Goal: Download file/media

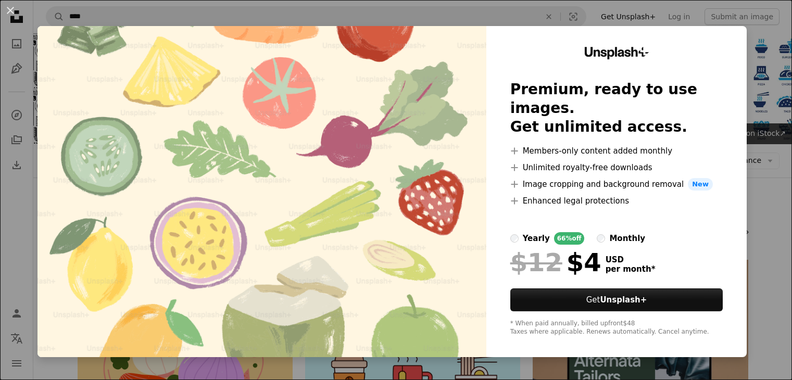
scroll to position [648, 0]
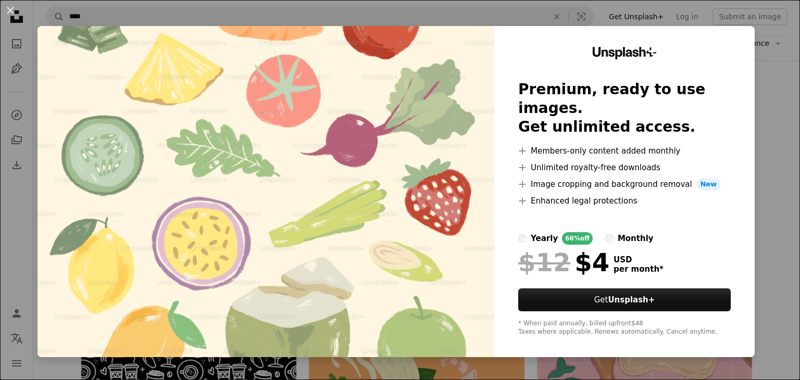
click at [773, 68] on div "An X shape Unsplash+ Premium, ready to use images. Get unlimited access. A plus…" at bounding box center [400, 190] width 800 height 380
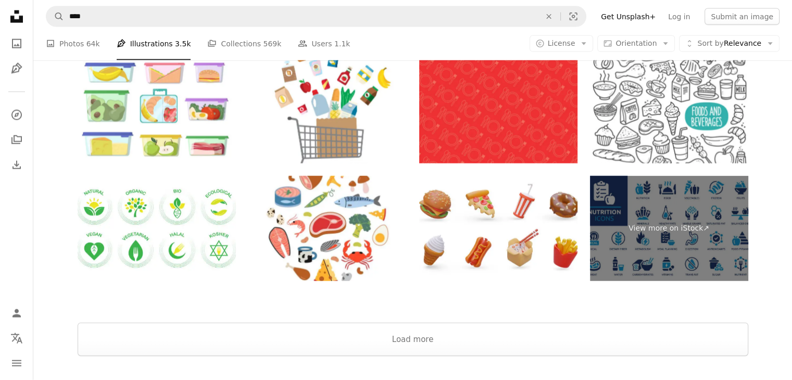
scroll to position [2425, 0]
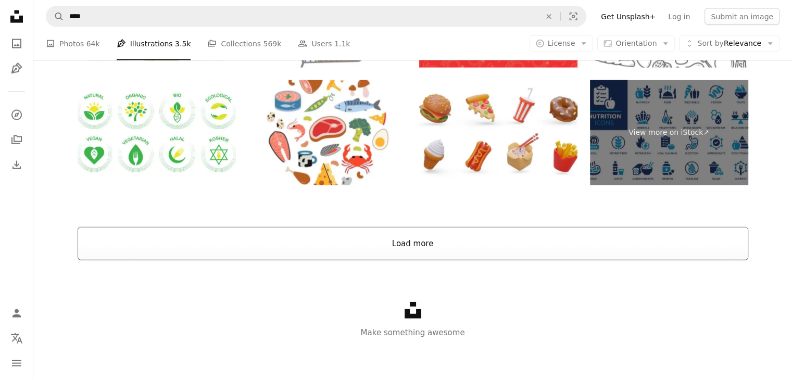
click at [449, 251] on button "Load more" at bounding box center [413, 243] width 671 height 33
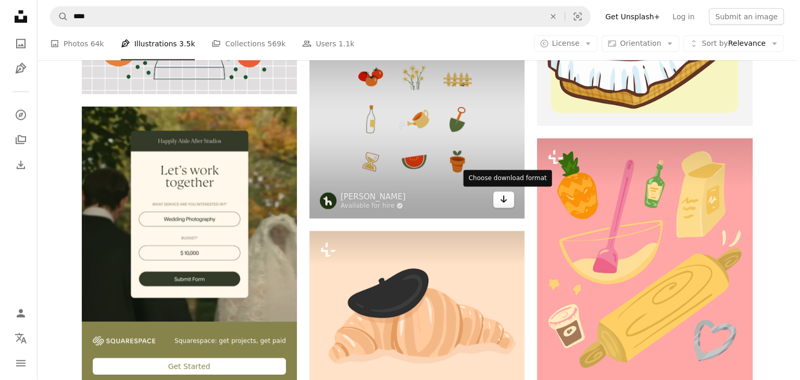
scroll to position [2749, 0]
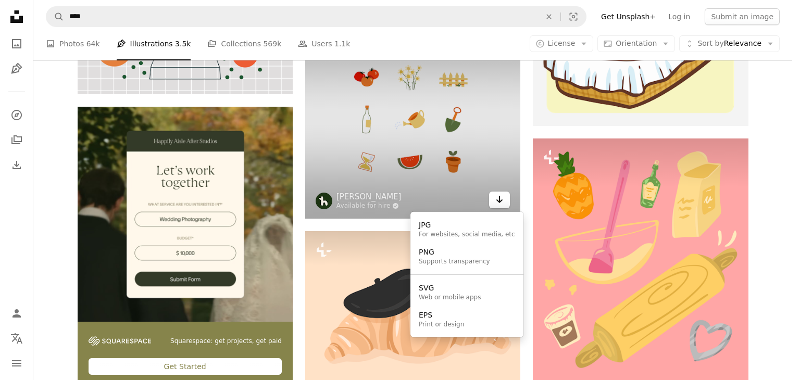
click at [497, 193] on icon "Arrow pointing down" at bounding box center [499, 199] width 8 height 12
click at [461, 261] on div "Supports transparency" at bounding box center [454, 262] width 71 height 8
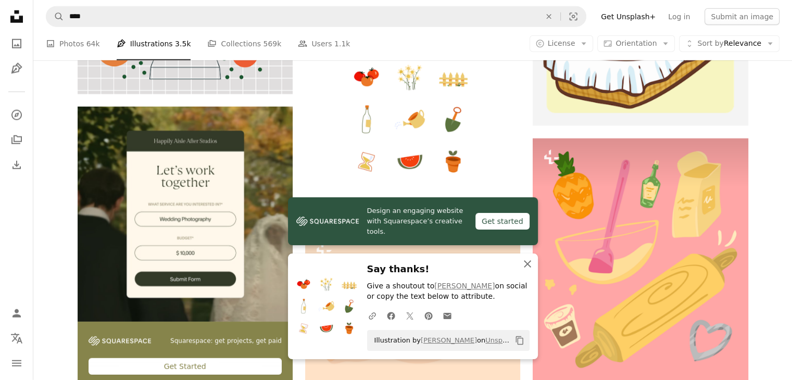
click at [529, 262] on icon "button" at bounding box center [527, 263] width 7 height 7
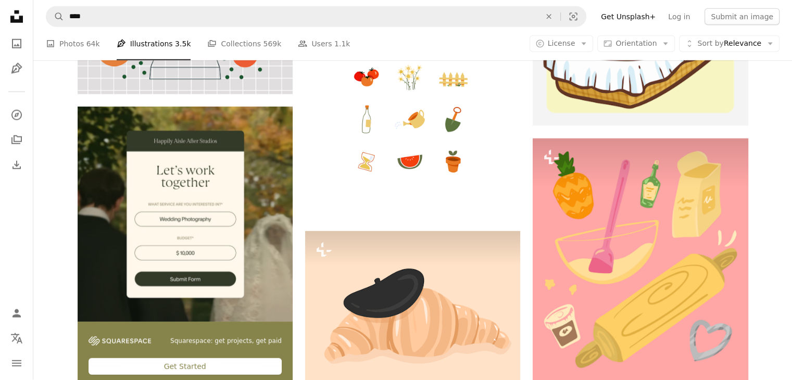
scroll to position [4531, 0]
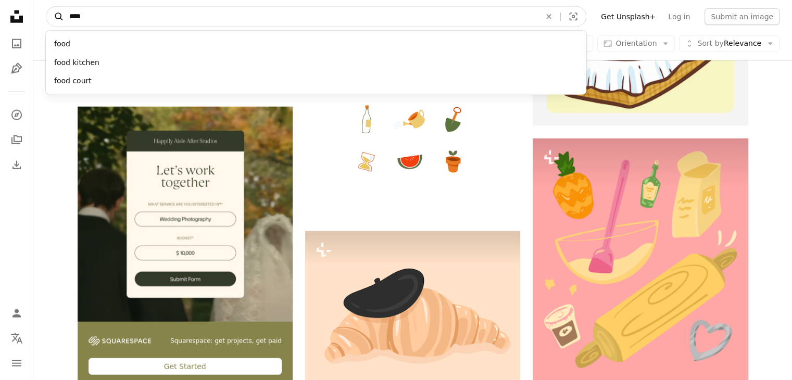
drag, startPoint x: 87, startPoint y: 12, endPoint x: 62, endPoint y: 13, distance: 25.0
click at [62, 13] on form "A magnifying glass **** food food kitchen food court An X shape Visual search" at bounding box center [316, 16] width 541 height 21
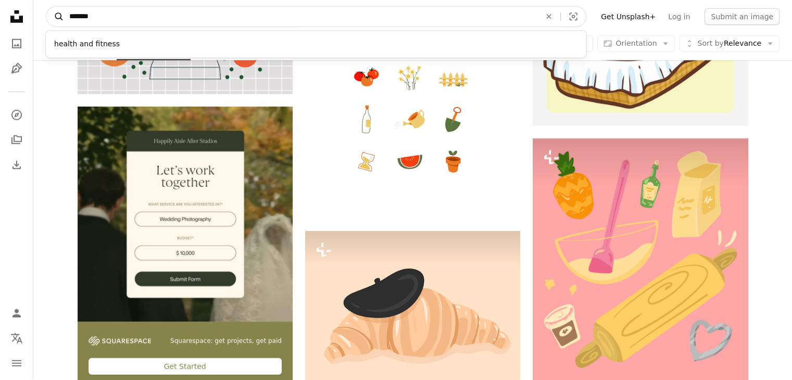
type input "*******"
click at [46, 7] on button "A magnifying glass" at bounding box center [55, 17] width 18 height 20
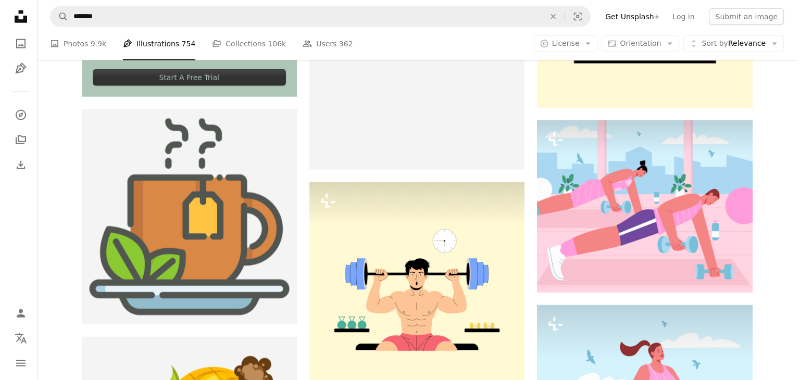
scroll to position [4751, 0]
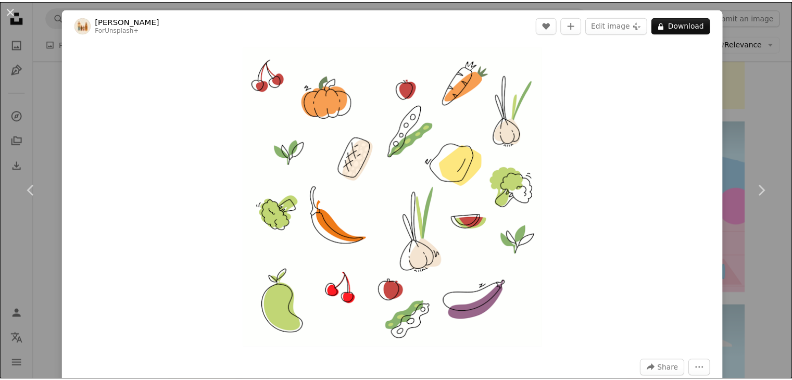
scroll to position [90, 0]
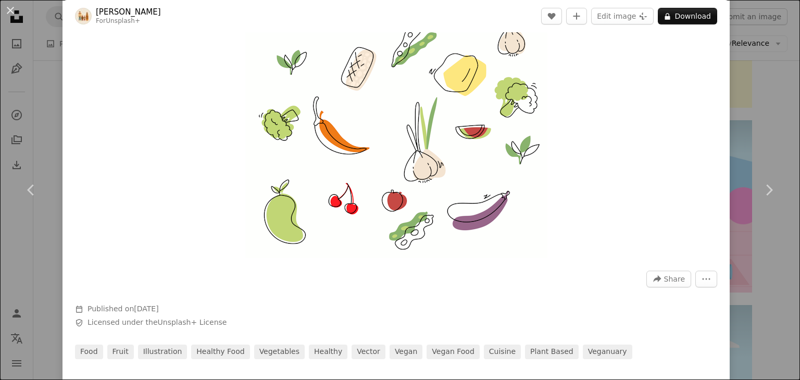
click at [771, 88] on div "An X shape Chevron left Chevron right [PERSON_NAME] For Unsplash+ A heart A plu…" at bounding box center [400, 190] width 800 height 380
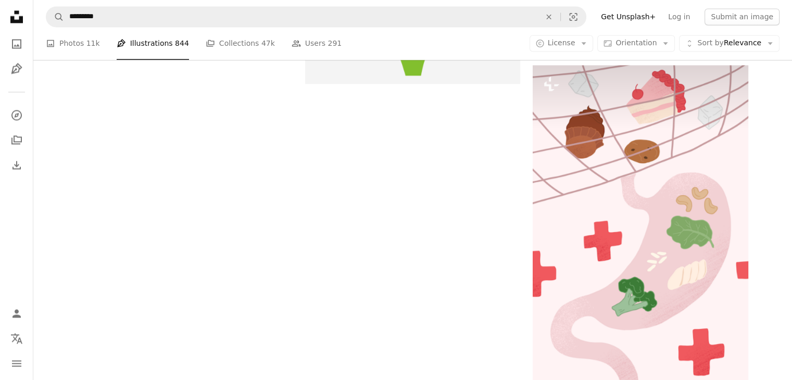
scroll to position [115, 0]
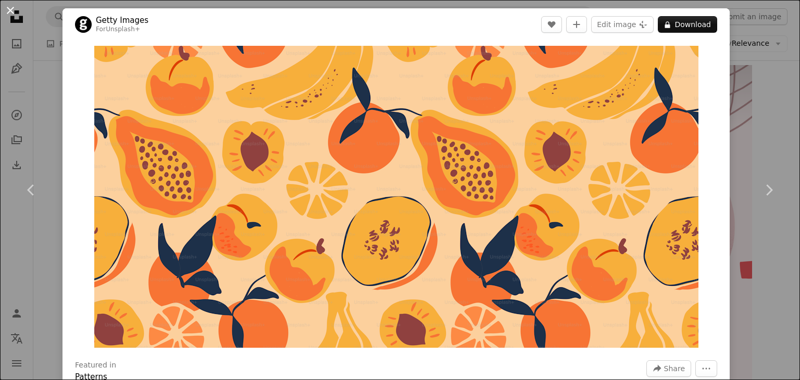
click at [12, 6] on button "An X shape" at bounding box center [10, 10] width 12 height 12
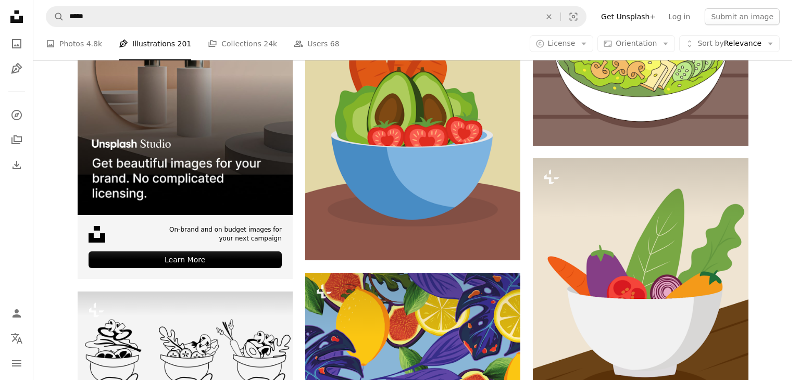
scroll to position [3473, 0]
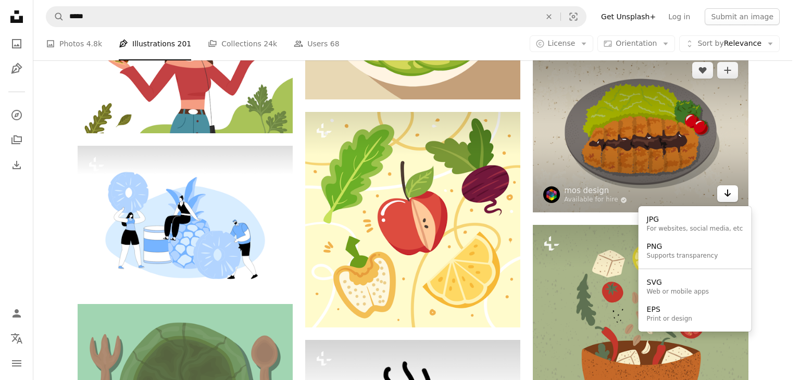
click at [729, 199] on icon "Arrow pointing down" at bounding box center [727, 193] width 8 height 12
click at [681, 231] on div "For websites, social media, etc" at bounding box center [695, 229] width 96 height 8
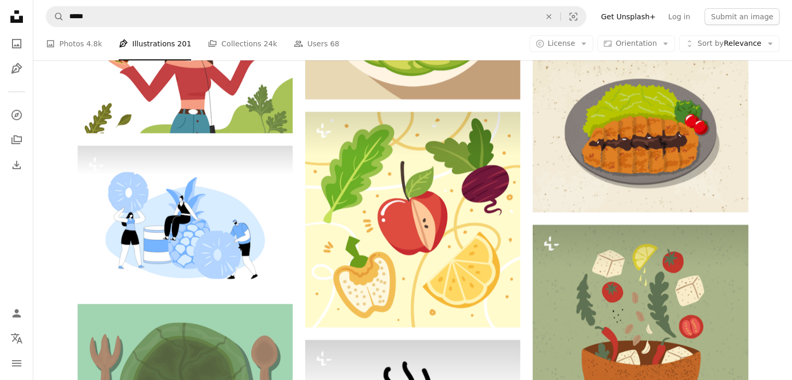
scroll to position [0, 0]
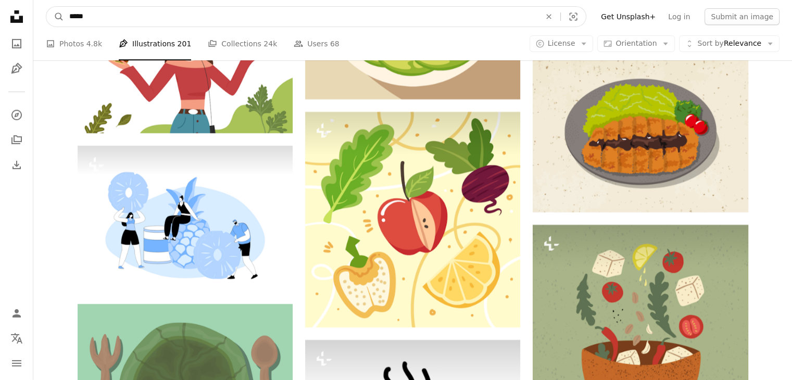
drag, startPoint x: 94, startPoint y: 18, endPoint x: 65, endPoint y: 16, distance: 28.7
click at [65, 16] on input "*****" at bounding box center [300, 17] width 473 height 20
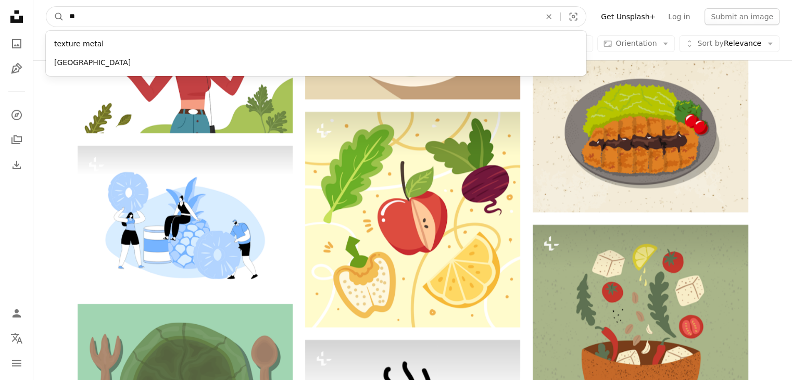
type input "*"
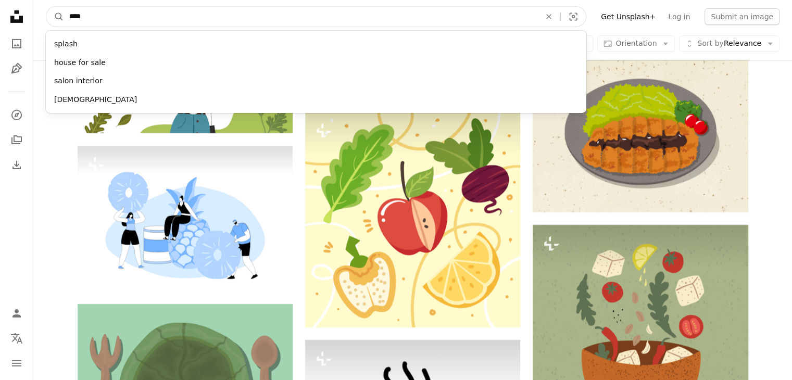
type input "*****"
click at [46, 7] on button "A magnifying glass" at bounding box center [55, 17] width 18 height 20
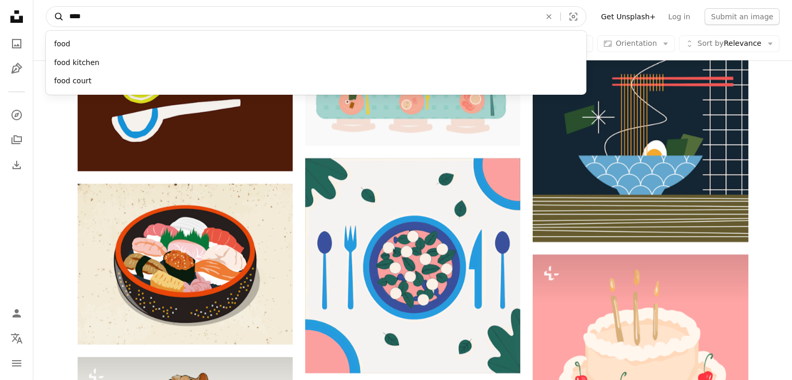
drag, startPoint x: 96, startPoint y: 17, endPoint x: 60, endPoint y: 15, distance: 36.5
click at [60, 15] on form "A magnifying glass **** food food kitchen food court An X shape Visual search" at bounding box center [316, 16] width 541 height 21
